Goal: Feedback & Contribution: Leave review/rating

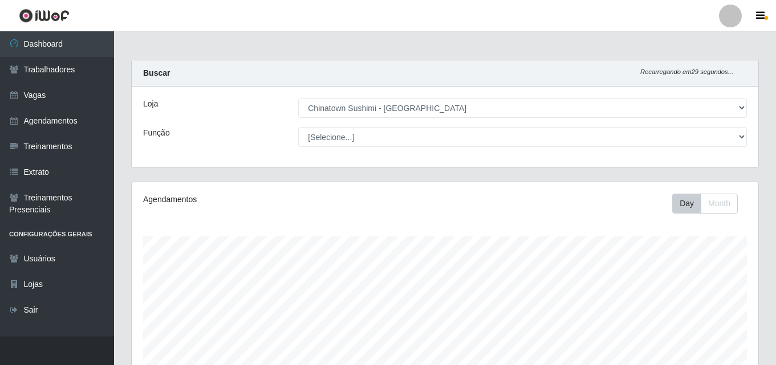
select select "357"
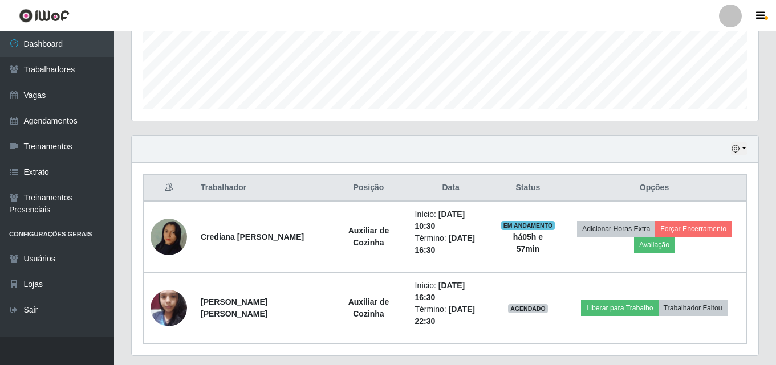
scroll to position [307, 0]
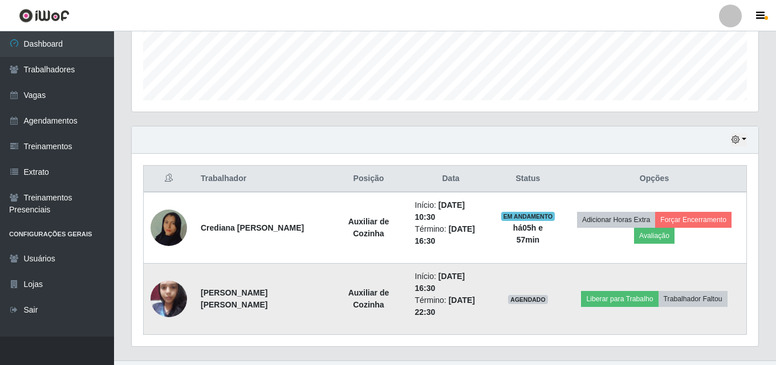
click at [170, 275] on img at bounding box center [169, 299] width 36 height 48
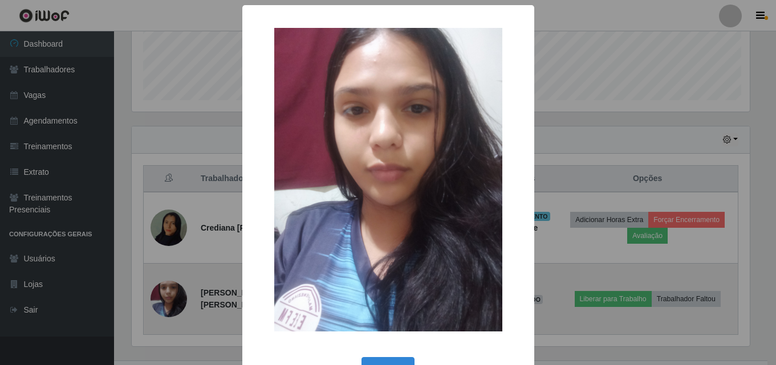
scroll to position [237, 621]
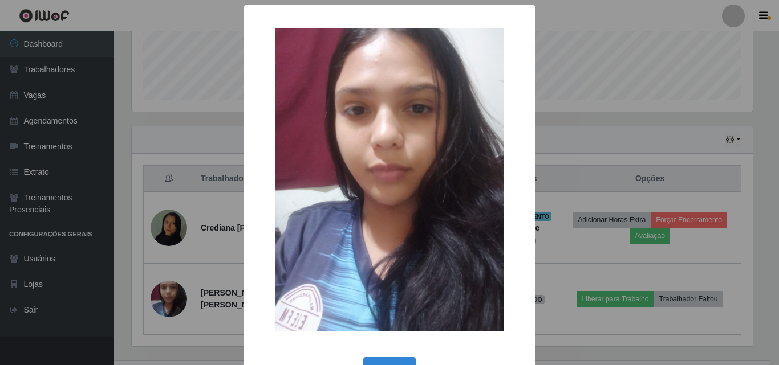
click at [148, 111] on div "× OK Cancel" at bounding box center [389, 182] width 779 height 365
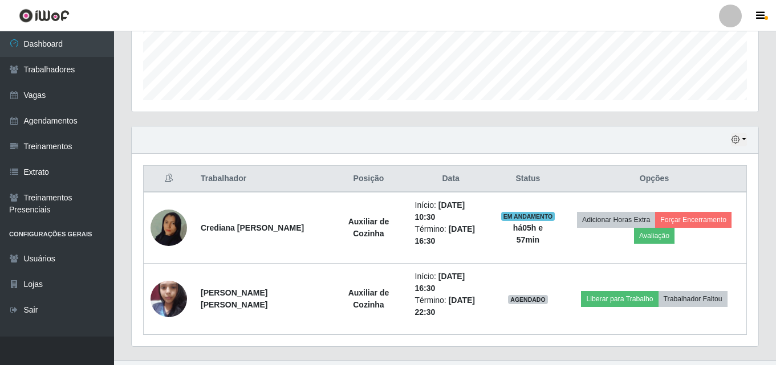
scroll to position [237, 627]
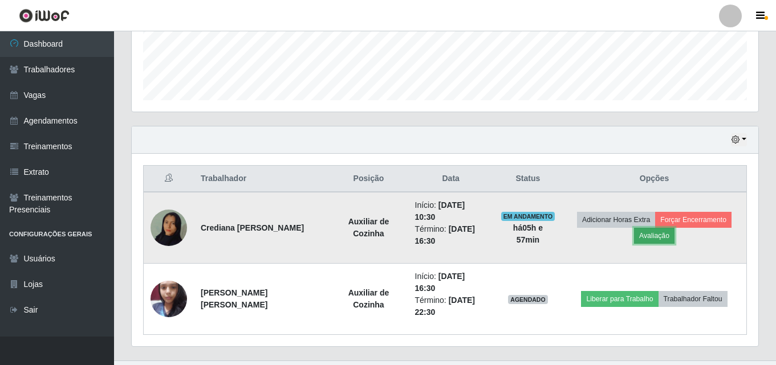
click at [642, 237] on button "Avaliação" at bounding box center [654, 236] width 40 height 16
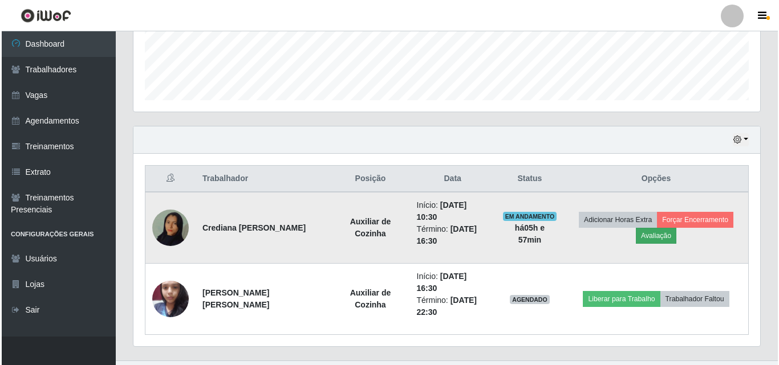
scroll to position [237, 621]
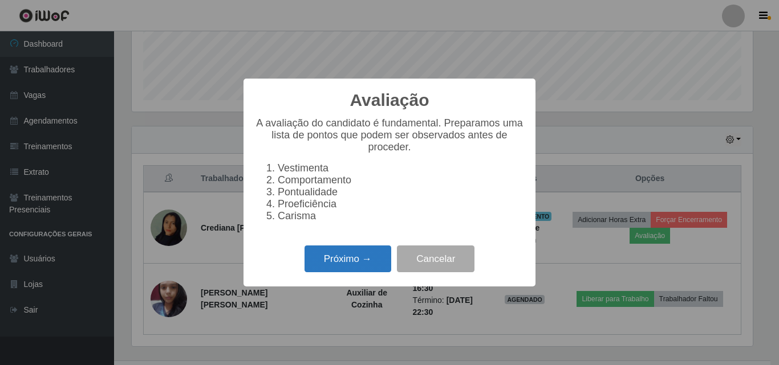
click at [343, 268] on button "Próximo →" at bounding box center [347, 259] width 87 height 27
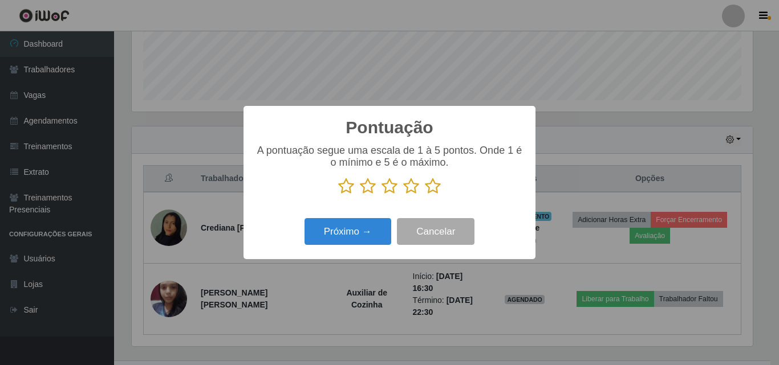
scroll to position [569922, 569538]
click at [433, 195] on icon at bounding box center [433, 186] width 16 height 17
click at [425, 195] on input "radio" at bounding box center [425, 195] width 0 height 0
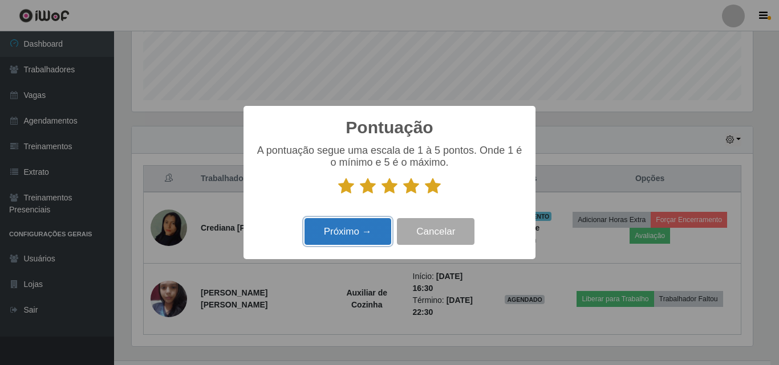
click at [357, 226] on button "Próximo →" at bounding box center [347, 231] width 87 height 27
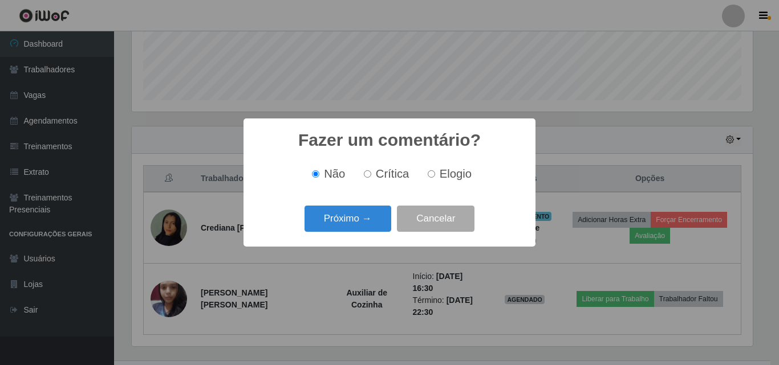
click at [434, 173] on input "Elogio" at bounding box center [431, 173] width 7 height 7
radio input "true"
click at [352, 217] on button "Próximo →" at bounding box center [347, 219] width 87 height 27
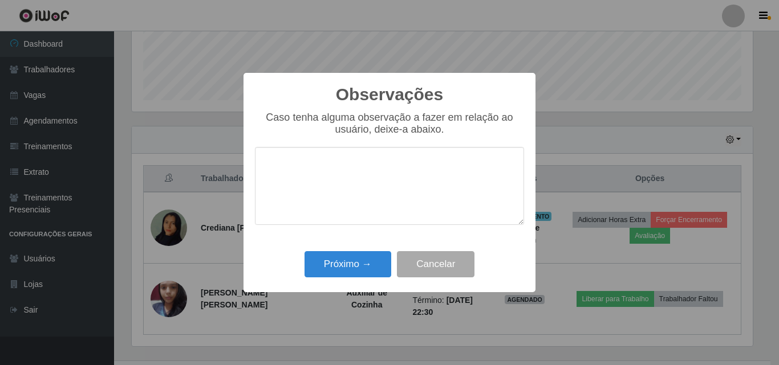
click at [353, 202] on textarea at bounding box center [389, 186] width 269 height 78
type textarea "otimo trabalho"
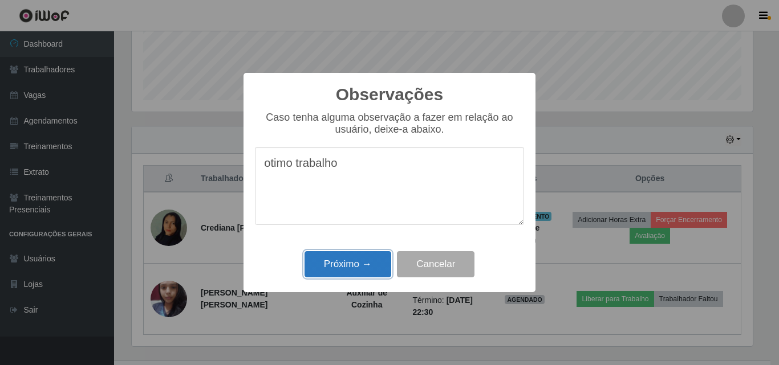
click at [336, 263] on button "Próximo →" at bounding box center [347, 264] width 87 height 27
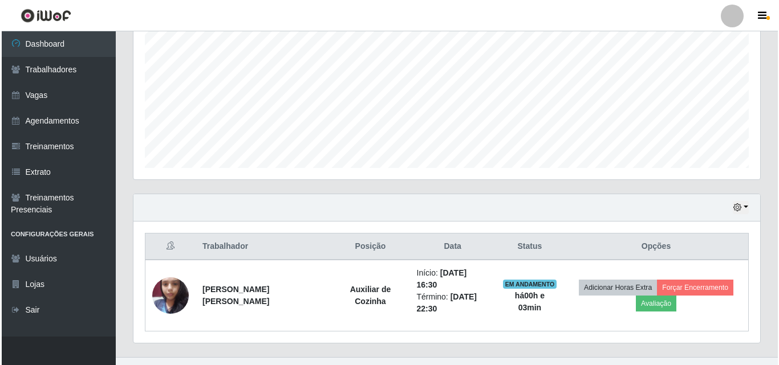
scroll to position [248, 0]
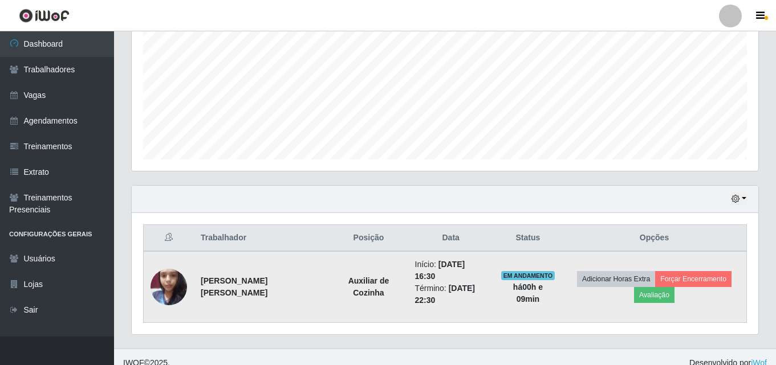
click at [174, 275] on img at bounding box center [169, 287] width 36 height 48
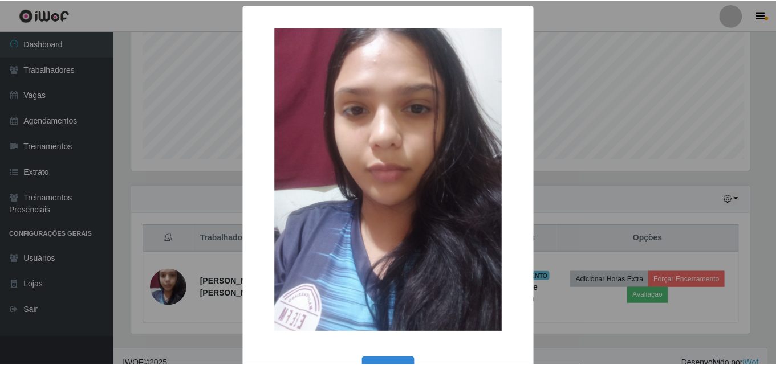
scroll to position [237, 621]
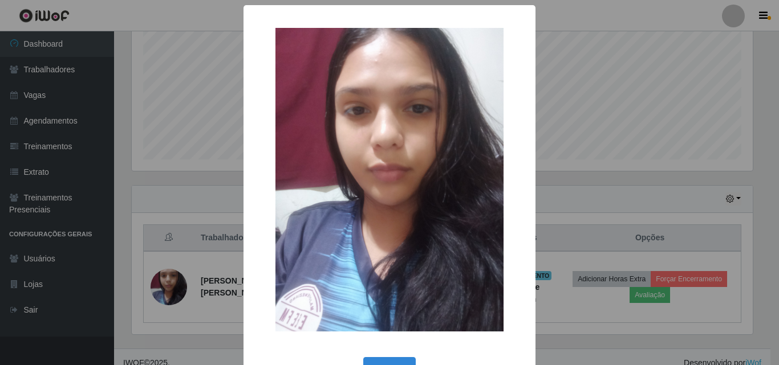
click at [167, 198] on div "× OK Cancel" at bounding box center [389, 182] width 779 height 365
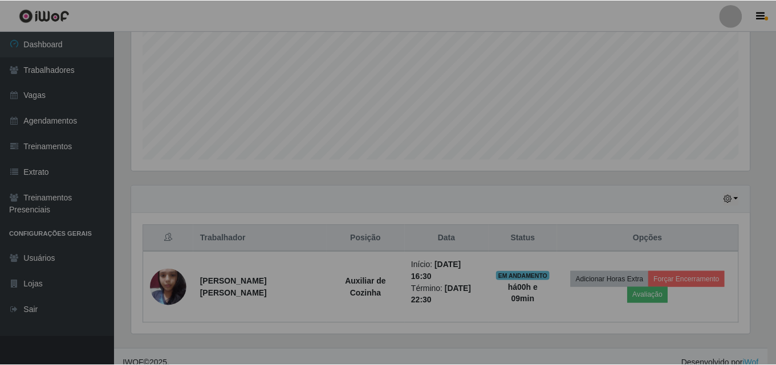
scroll to position [237, 627]
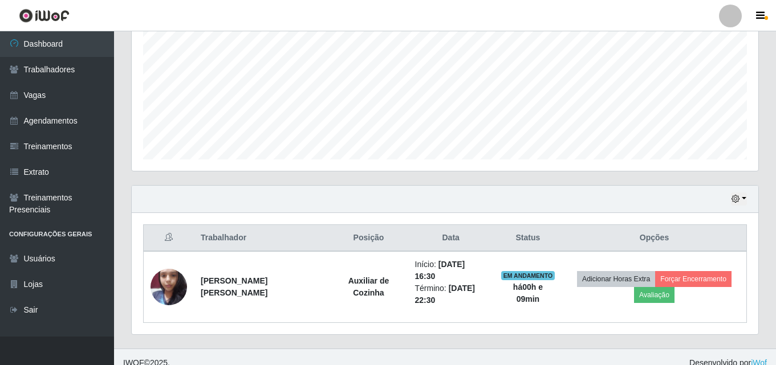
click at [747, 203] on div "Hoje 1 dia 3 dias 1 Semana Não encerrados" at bounding box center [445, 199] width 627 height 27
click at [743, 201] on button "button" at bounding box center [739, 199] width 16 height 13
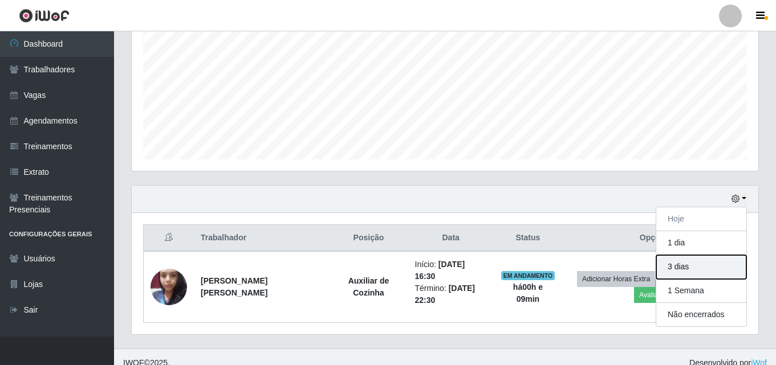
click at [687, 266] on button "3 dias" at bounding box center [701, 267] width 90 height 24
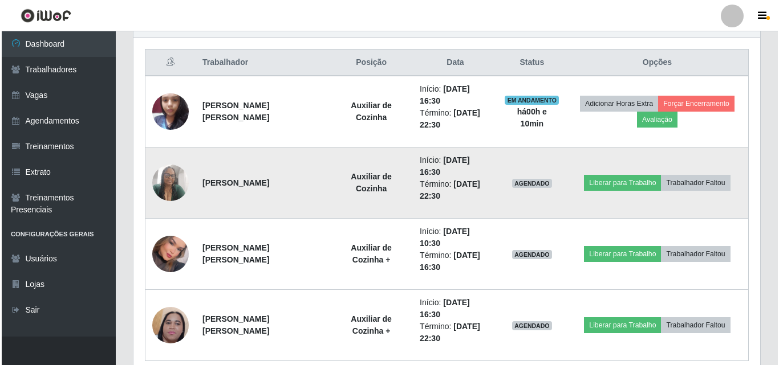
scroll to position [426, 0]
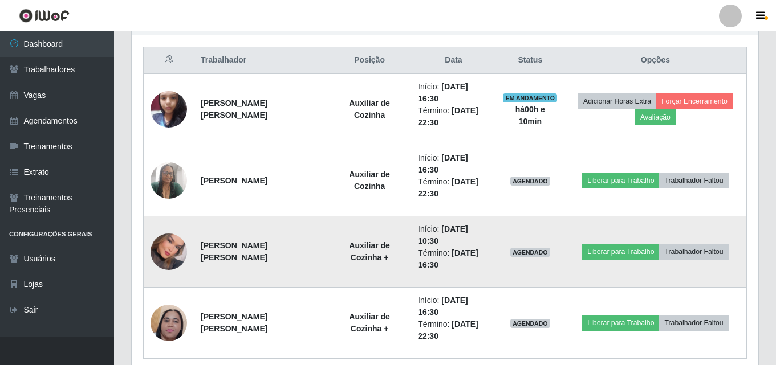
click at [175, 226] on img at bounding box center [169, 252] width 36 height 52
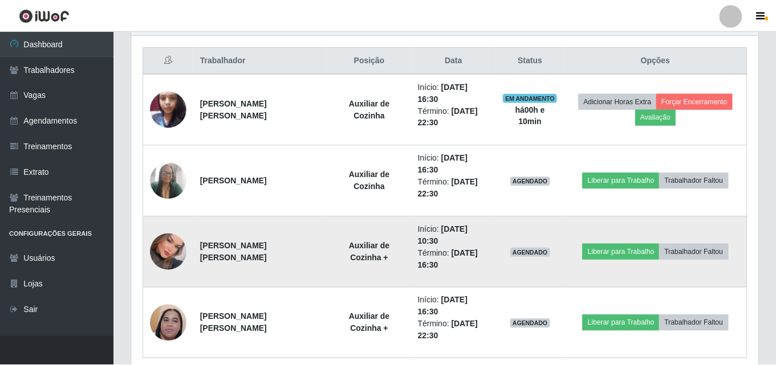
scroll to position [237, 621]
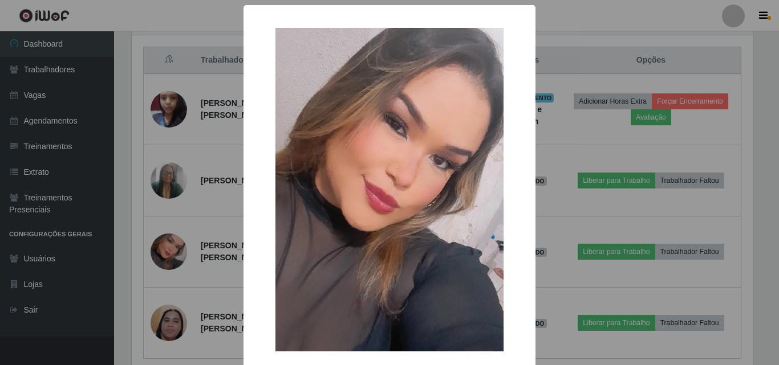
click at [135, 209] on div "× OK Cancel" at bounding box center [389, 182] width 779 height 365
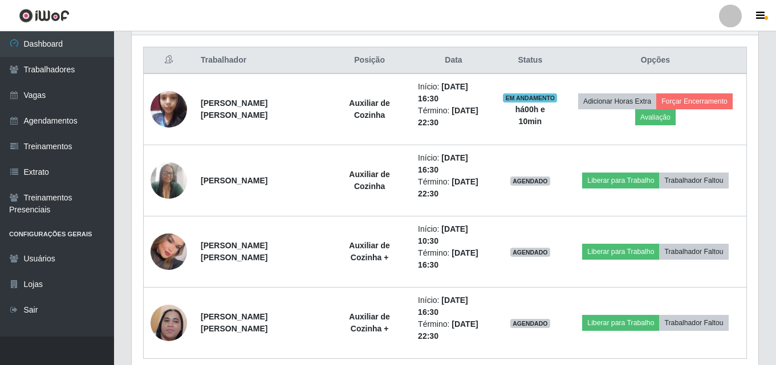
scroll to position [237, 627]
